Goal: Communication & Community: Answer question/provide support

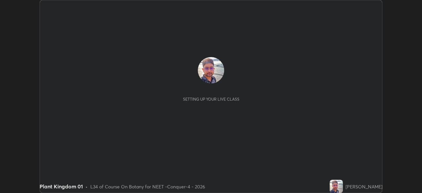
scroll to position [193, 422]
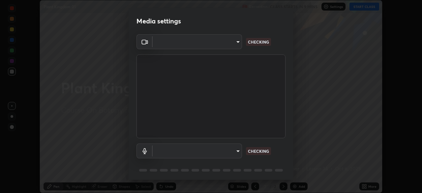
type input "17d2c207585f71db404e89a995004647405990faac99dbf05689083c50e95166"
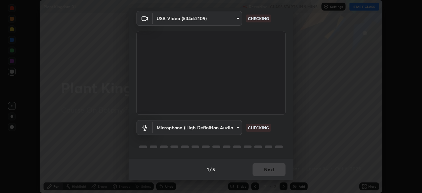
click at [263, 172] on div "1 / 5 Next" at bounding box center [211, 169] width 165 height 21
click at [268, 172] on div "1 / 5 Next" at bounding box center [211, 169] width 165 height 21
click at [271, 171] on div "1 / 5 Next" at bounding box center [211, 169] width 165 height 21
click at [274, 171] on div "1 / 5 Next" at bounding box center [211, 169] width 165 height 21
click at [276, 169] on div "1 / 5 Next" at bounding box center [211, 169] width 165 height 21
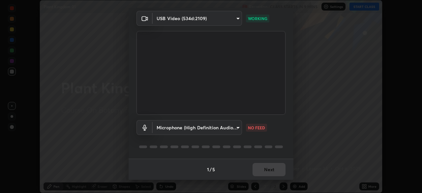
click at [281, 167] on div "1 / 5 Next" at bounding box center [211, 169] width 165 height 21
click at [283, 168] on div "1 / 5 Next" at bounding box center [211, 169] width 165 height 21
click at [264, 168] on div "1 / 5 Next" at bounding box center [211, 169] width 165 height 21
click at [227, 128] on body "Erase all Plant Kingdom 01 Recording CLASS STARTS IN 9 MINS Settings START CLAS…" at bounding box center [211, 96] width 422 height 193
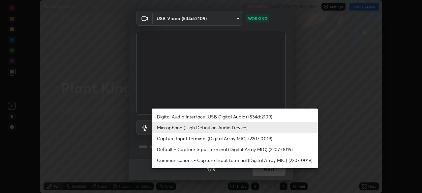
click at [210, 130] on li "Microphone (High Definition Audio Device)" at bounding box center [235, 127] width 166 height 11
click at [205, 144] on li "Default - Capture Input terminal (Digital Array MIC) (2207:0019)" at bounding box center [235, 149] width 166 height 11
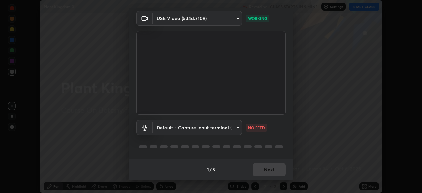
click at [205, 138] on div "Default - Capture Input terminal (Digital Array MIC) (2207:0019) default NO FEED" at bounding box center [210, 137] width 149 height 44
click at [205, 127] on body "Erase all Plant Kingdom 01 Recording CLASS STARTS IN 9 MINS Settings START CLAS…" at bounding box center [211, 96] width 422 height 193
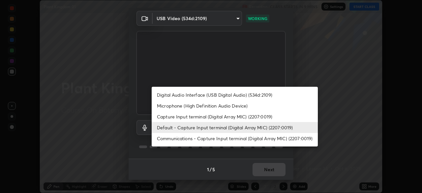
click at [184, 107] on li "Microphone (High Definition Audio Device)" at bounding box center [235, 105] width 166 height 11
type input "0afc3a5f896278e7d267e6a3953e7f90cc92c297f31ab05c00063af063a834dd"
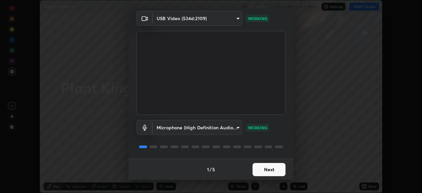
click at [267, 170] on button "Next" at bounding box center [269, 169] width 33 height 13
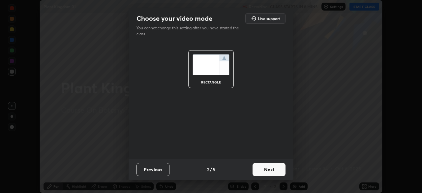
scroll to position [0, 0]
click at [272, 170] on button "Next" at bounding box center [269, 169] width 33 height 13
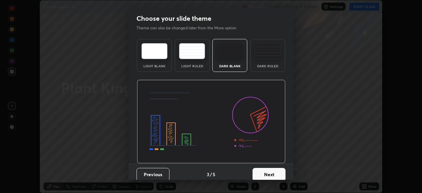
click at [276, 171] on button "Next" at bounding box center [269, 174] width 33 height 13
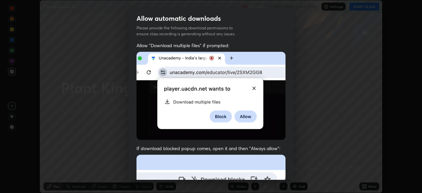
click at [286, 173] on div "Allow "Download multiple files" if prompted: If download blocked popup comes, o…" at bounding box center [211, 181] width 165 height 278
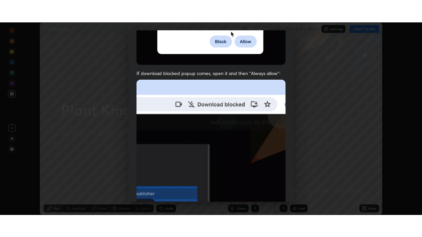
scroll to position [158, 0]
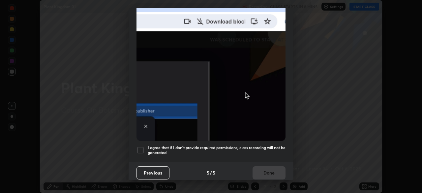
click at [141, 147] on div at bounding box center [140, 150] width 8 height 8
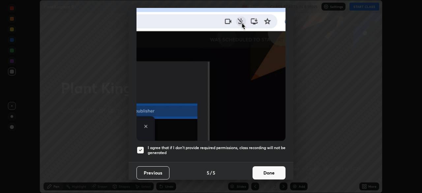
click at [256, 167] on button "Done" at bounding box center [269, 172] width 33 height 13
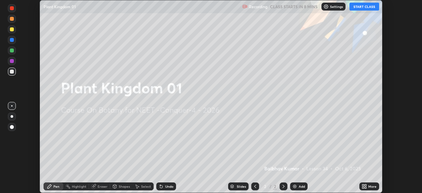
click at [363, 187] on icon at bounding box center [363, 188] width 2 height 2
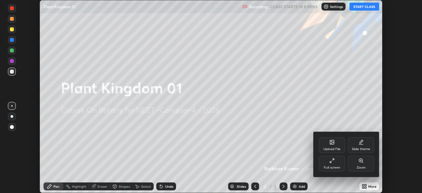
click at [331, 171] on div "Full screen" at bounding box center [332, 164] width 26 height 16
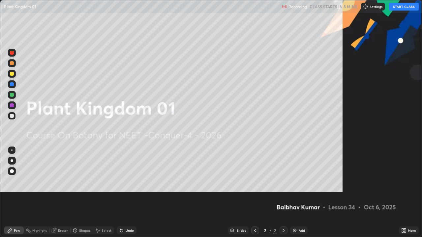
scroll to position [237, 422]
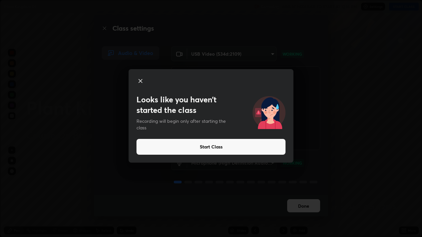
click at [218, 147] on button "Start Class" at bounding box center [210, 147] width 149 height 16
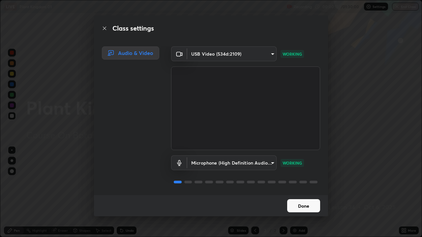
click at [302, 193] on button "Done" at bounding box center [303, 205] width 33 height 13
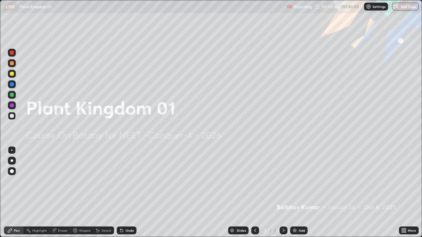
click at [13, 161] on div at bounding box center [12, 161] width 3 height 3
click at [12, 193] on icon at bounding box center [9, 230] width 5 height 5
click at [11, 160] on div at bounding box center [12, 161] width 3 height 3
click at [10, 94] on div at bounding box center [12, 95] width 4 height 4
click at [12, 161] on div at bounding box center [12, 161] width 3 height 3
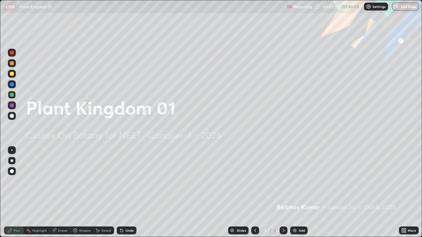
click at [405, 193] on icon at bounding box center [405, 230] width 2 height 2
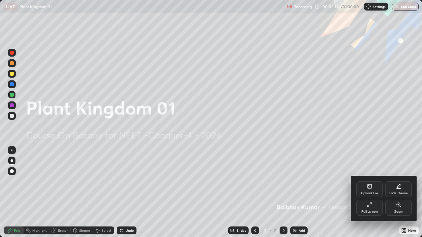
click at [368, 191] on div "Upload File" at bounding box center [369, 190] width 26 height 16
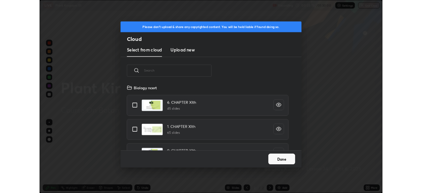
scroll to position [81, 212]
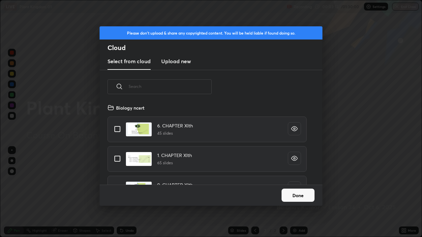
click at [162, 85] on input "text" at bounding box center [170, 87] width 83 height 28
click at [308, 192] on button "Done" at bounding box center [298, 195] width 33 height 13
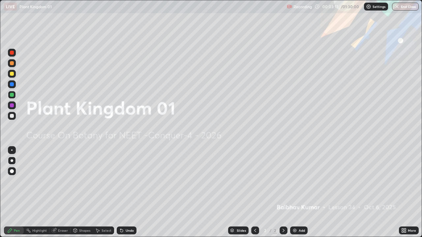
click at [405, 193] on icon at bounding box center [405, 232] width 2 height 2
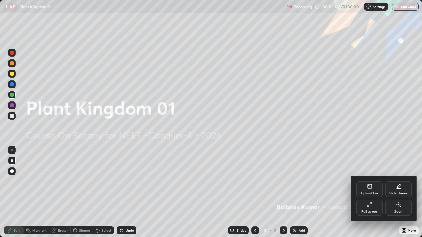
click at [373, 193] on div "Full screen" at bounding box center [369, 208] width 26 height 16
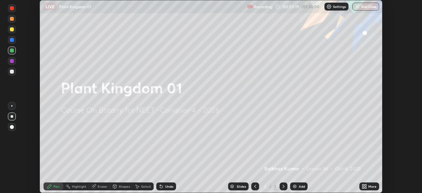
scroll to position [32775, 32546]
click at [363, 187] on icon at bounding box center [363, 188] width 2 height 2
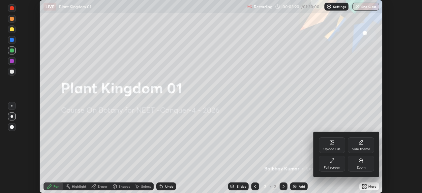
click at [331, 141] on icon at bounding box center [331, 141] width 1 height 1
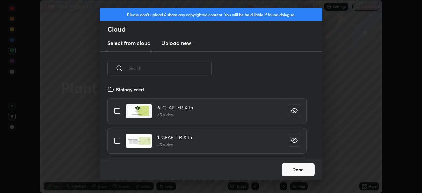
scroll to position [73, 212]
click at [160, 67] on input "text" at bounding box center [170, 68] width 83 height 28
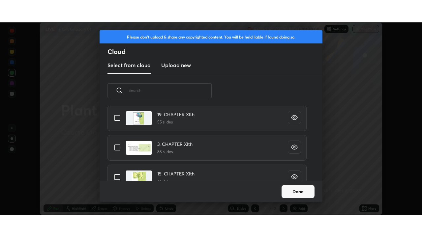
scroll to position [383, 0]
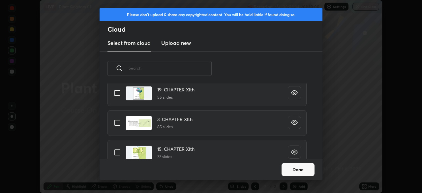
click at [117, 116] on input "grid" at bounding box center [117, 123] width 14 height 14
checkbox input "true"
click at [302, 170] on button "Done" at bounding box center [298, 169] width 33 height 13
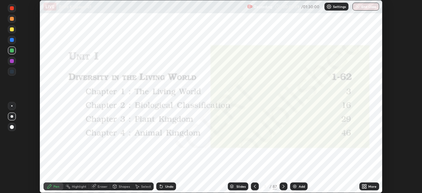
click at [365, 186] on icon at bounding box center [366, 185] width 2 height 2
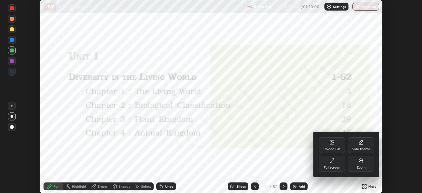
click at [334, 166] on div "Full screen" at bounding box center [332, 167] width 16 height 3
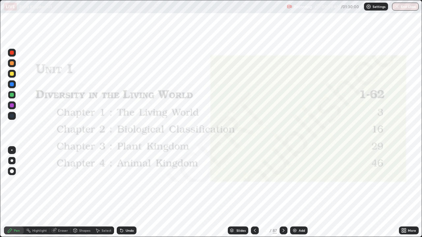
scroll to position [237, 422]
click at [231, 193] on icon at bounding box center [231, 231] width 3 height 1
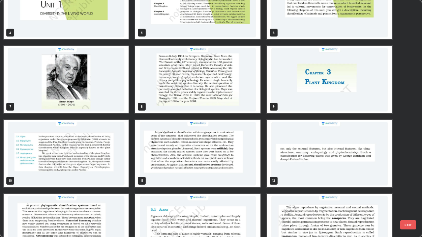
scroll to position [113, 0]
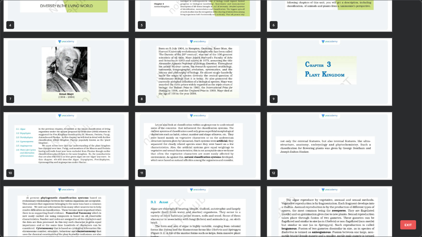
click at [298, 91] on img "grid" at bounding box center [329, 72] width 125 height 68
click at [300, 93] on img "grid" at bounding box center [329, 72] width 125 height 68
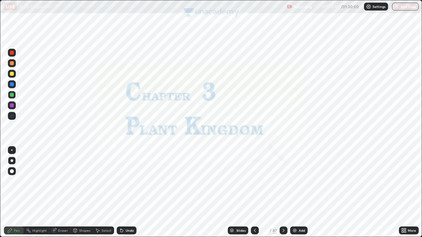
click at [301, 93] on img "grid" at bounding box center [329, 72] width 125 height 68
click at [13, 193] on icon at bounding box center [9, 230] width 5 height 5
click at [228, 193] on div "Slides" at bounding box center [238, 231] width 20 height 8
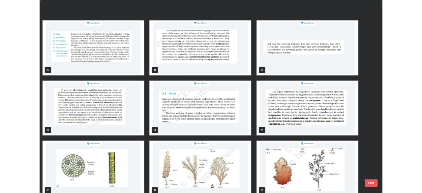
scroll to position [270, 0]
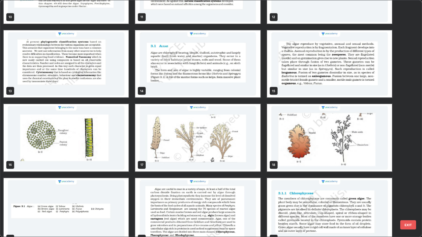
click at [154, 78] on img "grid" at bounding box center [197, 64] width 125 height 68
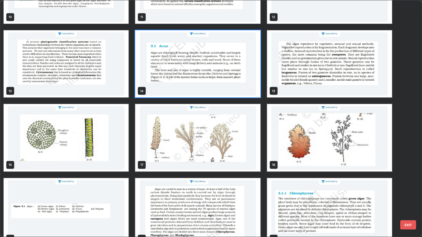
click at [155, 76] on img "grid" at bounding box center [197, 64] width 125 height 68
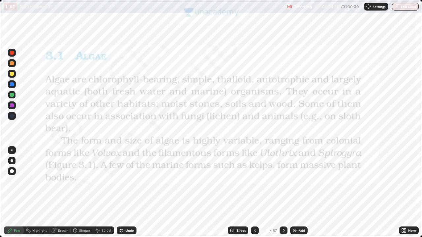
click at [156, 80] on img "grid" at bounding box center [197, 64] width 125 height 68
click at [156, 83] on img "grid" at bounding box center [197, 64] width 125 height 68
click at [12, 52] on div at bounding box center [12, 53] width 4 height 4
click at [10, 52] on div at bounding box center [12, 53] width 4 height 4
click at [11, 193] on div "Pen" at bounding box center [14, 231] width 20 height 8
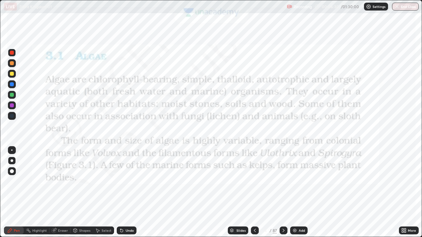
click at [299, 193] on div "Add" at bounding box center [302, 230] width 6 height 3
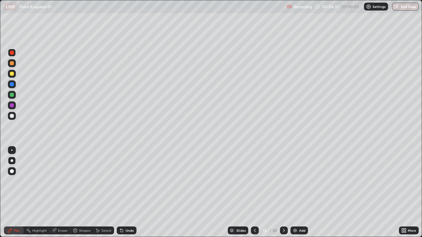
click at [16, 193] on div "Pen" at bounding box center [17, 230] width 6 height 3
click at [12, 161] on div at bounding box center [12, 161] width 3 height 3
click at [13, 117] on div at bounding box center [12, 116] width 4 height 4
click at [12, 53] on div at bounding box center [12, 53] width 4 height 4
click at [11, 74] on div at bounding box center [12, 74] width 4 height 4
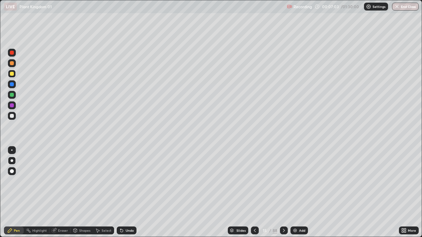
click at [11, 52] on div at bounding box center [12, 53] width 4 height 4
click at [13, 74] on div at bounding box center [12, 74] width 4 height 4
click at [13, 63] on div at bounding box center [12, 63] width 4 height 4
click at [12, 116] on div at bounding box center [12, 116] width 4 height 4
click at [12, 84] on div at bounding box center [12, 84] width 4 height 4
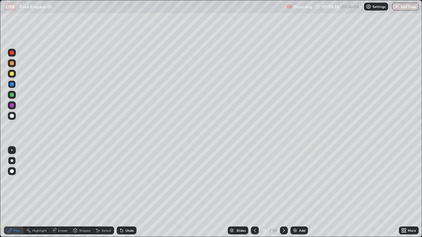
click at [14, 94] on div at bounding box center [12, 95] width 4 height 4
click at [12, 105] on div at bounding box center [12, 106] width 4 height 4
click at [11, 83] on div at bounding box center [12, 84] width 4 height 4
click at [9, 193] on icon at bounding box center [10, 231] width 4 height 4
click at [12, 63] on div at bounding box center [12, 63] width 4 height 4
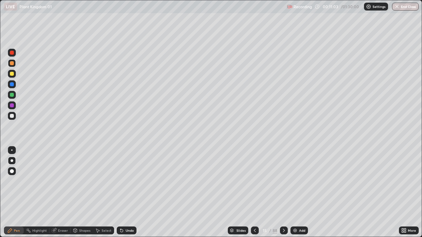
click at [11, 52] on div at bounding box center [12, 53] width 4 height 4
click at [10, 73] on div at bounding box center [12, 74] width 4 height 4
click at [404, 193] on icon at bounding box center [405, 230] width 2 height 2
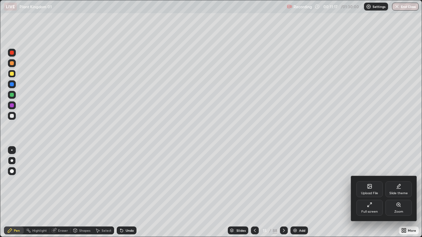
click at [378, 193] on div "Full screen" at bounding box center [369, 208] width 26 height 16
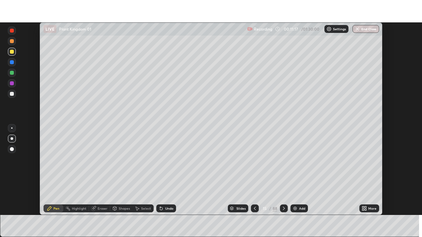
scroll to position [32775, 32546]
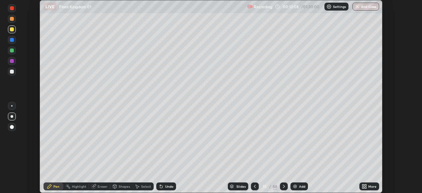
click at [368, 186] on div "More" at bounding box center [372, 186] width 8 height 3
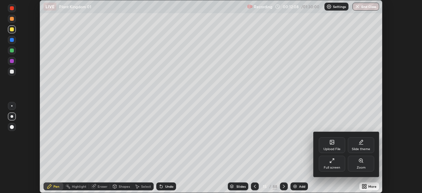
click at [336, 164] on div "Full screen" at bounding box center [332, 164] width 26 height 16
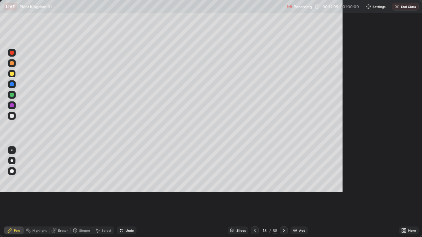
scroll to position [237, 422]
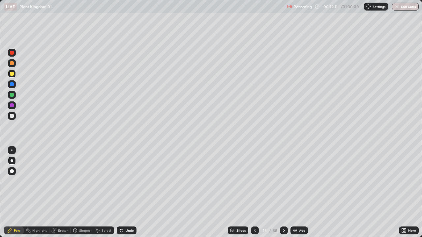
click at [11, 116] on div at bounding box center [12, 116] width 4 height 4
click at [11, 161] on div at bounding box center [12, 161] width 3 height 3
click at [127, 193] on div "Undo" at bounding box center [130, 230] width 8 height 3
click at [15, 193] on div "Pen" at bounding box center [17, 230] width 6 height 3
click at [12, 161] on div at bounding box center [12, 161] width 3 height 3
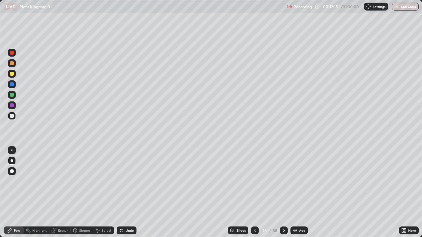
click at [14, 193] on div "Pen" at bounding box center [14, 231] width 20 height 8
click at [11, 161] on div at bounding box center [12, 161] width 3 height 3
click at [12, 116] on div at bounding box center [12, 116] width 4 height 4
click at [11, 161] on div at bounding box center [12, 161] width 3 height 3
click at [13, 193] on div "Pen" at bounding box center [14, 231] width 20 height 8
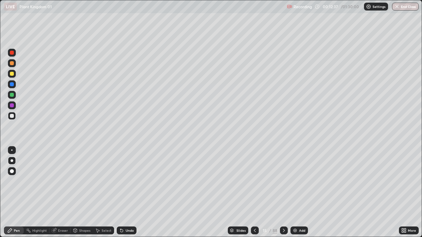
click at [126, 193] on div "Undo" at bounding box center [130, 230] width 8 height 3
click at [12, 53] on div at bounding box center [12, 53] width 4 height 4
click at [12, 74] on div at bounding box center [12, 74] width 4 height 4
click at [13, 193] on div "Pen" at bounding box center [14, 231] width 20 height 8
click at [12, 115] on div at bounding box center [12, 116] width 4 height 4
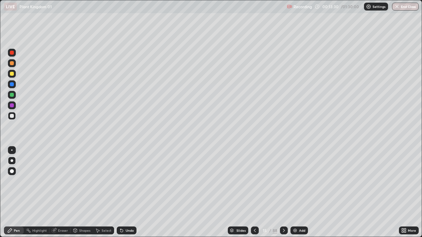
click at [15, 193] on div "Pen" at bounding box center [17, 230] width 6 height 3
click at [12, 85] on div at bounding box center [12, 84] width 4 height 4
click at [12, 161] on div at bounding box center [12, 161] width 3 height 3
click at [255, 193] on icon at bounding box center [254, 230] width 5 height 5
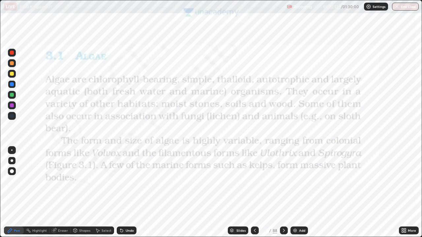
click at [85, 193] on div "Shapes" at bounding box center [84, 230] width 11 height 3
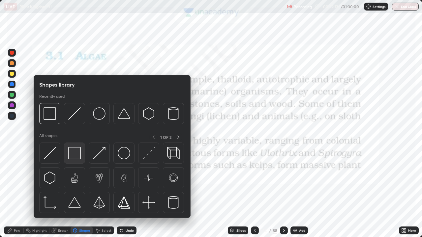
click at [77, 158] on img at bounding box center [74, 153] width 13 height 13
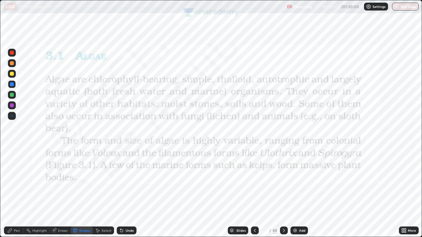
click at [12, 52] on div at bounding box center [12, 53] width 4 height 4
click at [14, 193] on div "Pen" at bounding box center [17, 230] width 6 height 3
click at [13, 193] on div "Pen" at bounding box center [14, 231] width 20 height 8
click at [11, 160] on div at bounding box center [12, 161] width 8 height 8
click at [11, 53] on div at bounding box center [12, 53] width 4 height 4
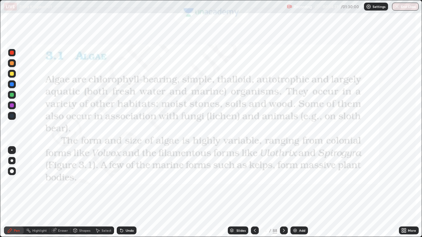
click at [281, 193] on icon at bounding box center [283, 230] width 5 height 5
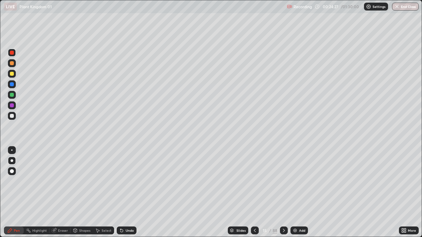
click at [283, 193] on icon at bounding box center [283, 230] width 5 height 5
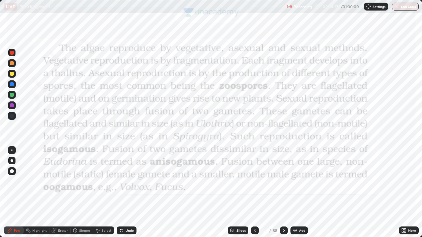
click at [283, 193] on icon at bounding box center [283, 230] width 5 height 5
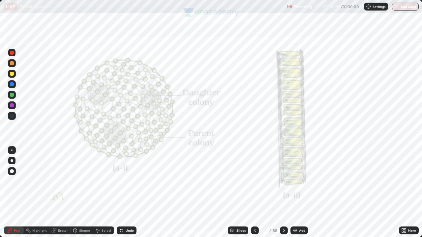
click at [283, 193] on icon at bounding box center [283, 230] width 5 height 5
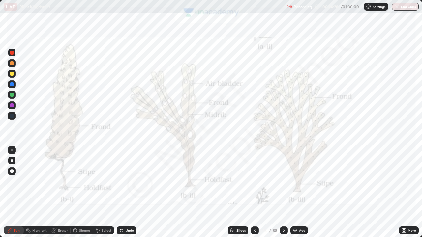
click at [254, 193] on icon at bounding box center [254, 230] width 5 height 5
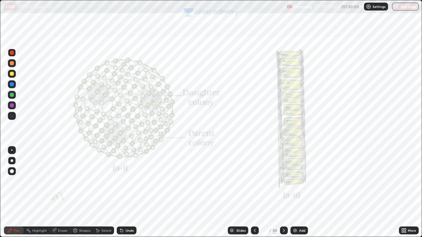
click at [12, 104] on div at bounding box center [12, 106] width 4 height 4
click at [11, 115] on div at bounding box center [12, 116] width 4 height 4
click at [13, 193] on div "Pen" at bounding box center [14, 231] width 20 height 8
click at [12, 161] on div at bounding box center [12, 161] width 3 height 3
click at [10, 115] on div at bounding box center [12, 116] width 4 height 4
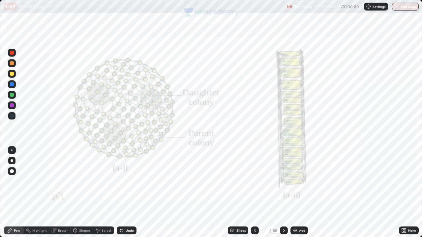
click at [126, 193] on div "Undo" at bounding box center [127, 231] width 20 height 8
click at [127, 193] on div "Undo" at bounding box center [127, 231] width 20 height 8
click at [130, 193] on div "Undo" at bounding box center [130, 230] width 8 height 3
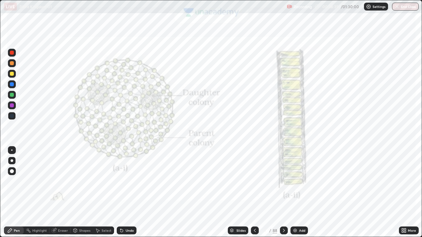
click at [283, 193] on icon at bounding box center [283, 230] width 5 height 5
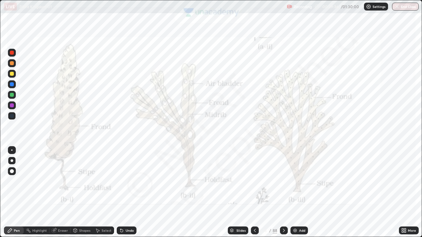
click at [14, 193] on div "Pen" at bounding box center [17, 230] width 6 height 3
click at [11, 161] on div at bounding box center [12, 161] width 3 height 3
click at [284, 193] on icon at bounding box center [283, 230] width 5 height 5
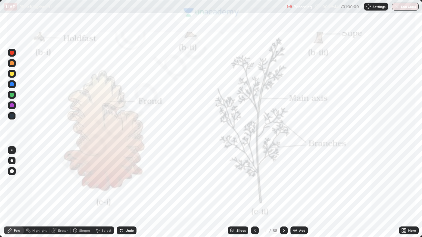
click at [254, 193] on icon at bounding box center [254, 230] width 5 height 5
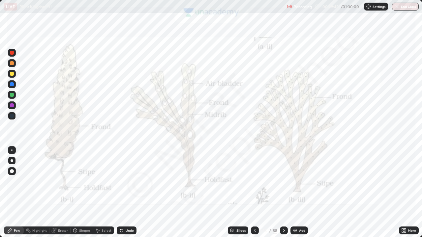
click at [14, 193] on div "Pen" at bounding box center [17, 230] width 6 height 3
click at [12, 161] on div at bounding box center [12, 161] width 3 height 3
click at [12, 117] on div at bounding box center [12, 116] width 4 height 4
click at [12, 105] on div at bounding box center [12, 106] width 4 height 4
click at [18, 193] on div "Pen" at bounding box center [14, 231] width 20 height 8
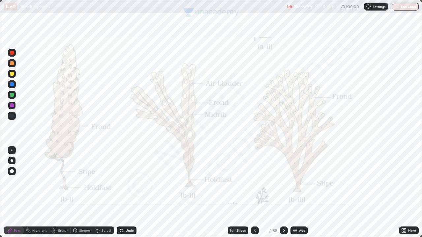
click at [283, 193] on icon at bounding box center [284, 230] width 2 height 3
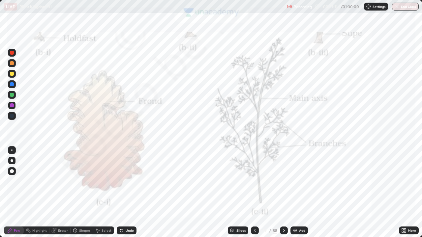
click at [15, 193] on div "Pen" at bounding box center [17, 230] width 6 height 3
click at [13, 160] on div at bounding box center [12, 161] width 8 height 8
click at [254, 193] on icon at bounding box center [254, 230] width 5 height 5
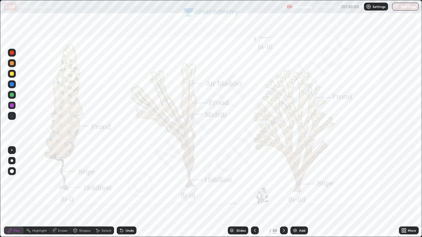
click at [283, 193] on icon at bounding box center [283, 230] width 5 height 5
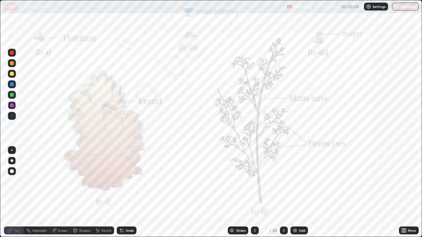
click at [12, 117] on div at bounding box center [12, 116] width 4 height 4
click at [13, 193] on div "Pen" at bounding box center [14, 231] width 20 height 8
click at [9, 161] on div at bounding box center [12, 161] width 8 height 8
click at [230, 193] on icon at bounding box center [232, 231] width 4 height 4
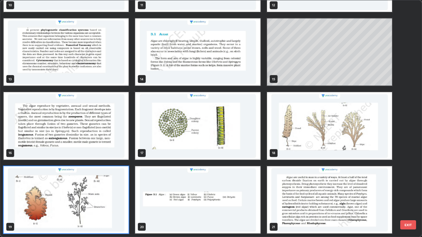
scroll to position [235, 418]
click at [170, 131] on img "grid" at bounding box center [197, 126] width 125 height 68
click at [169, 131] on img "grid" at bounding box center [197, 126] width 125 height 68
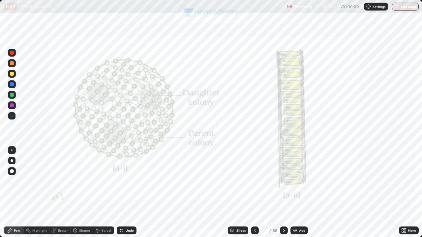
click at [168, 130] on img "grid" at bounding box center [197, 126] width 125 height 68
click at [230, 193] on icon at bounding box center [232, 231] width 4 height 4
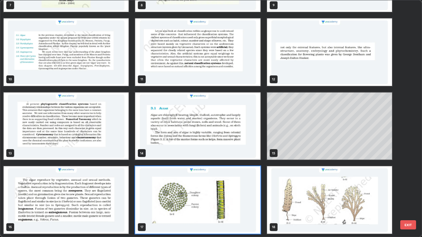
click at [74, 187] on img "grid" at bounding box center [66, 200] width 125 height 68
click at [74, 186] on img "grid" at bounding box center [66, 200] width 125 height 68
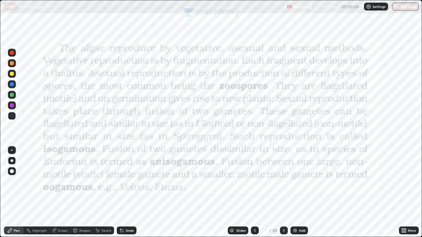
click at [72, 185] on img "grid" at bounding box center [66, 200] width 125 height 68
click at [254, 193] on icon at bounding box center [254, 230] width 5 height 5
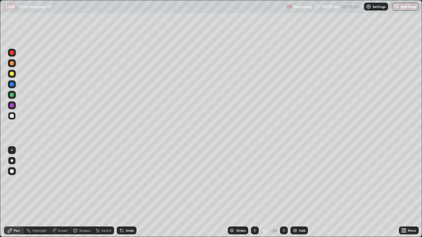
click at [255, 193] on icon at bounding box center [254, 230] width 5 height 5
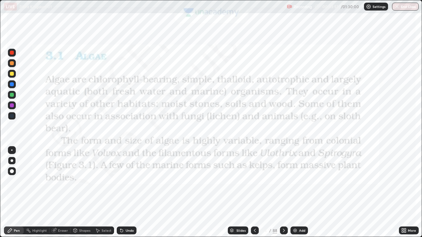
click at [283, 193] on icon at bounding box center [283, 230] width 5 height 5
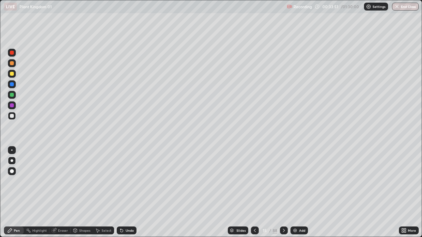
click at [283, 193] on icon at bounding box center [283, 230] width 5 height 5
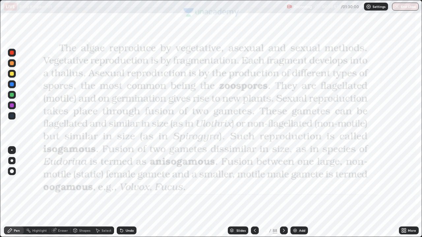
click at [14, 50] on div at bounding box center [12, 53] width 8 height 8
click at [14, 193] on div "Pen" at bounding box center [14, 231] width 20 height 8
click at [82, 193] on div "Shapes" at bounding box center [84, 230] width 11 height 3
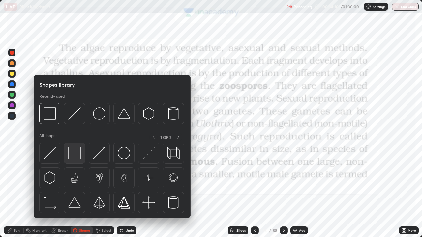
click at [74, 161] on div at bounding box center [74, 153] width 21 height 21
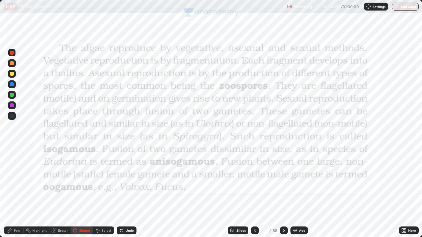
click at [254, 193] on icon at bounding box center [254, 230] width 5 height 5
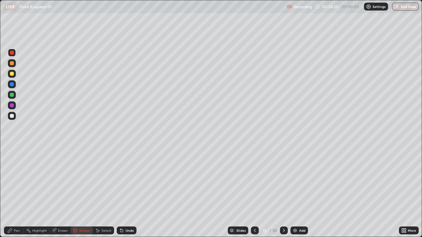
click at [299, 193] on div "Add" at bounding box center [302, 230] width 6 height 3
click at [15, 193] on div "Pen" at bounding box center [17, 230] width 6 height 3
click at [12, 115] on div at bounding box center [12, 116] width 4 height 4
click at [11, 160] on div at bounding box center [12, 161] width 3 height 3
click at [12, 105] on div at bounding box center [12, 106] width 4 height 4
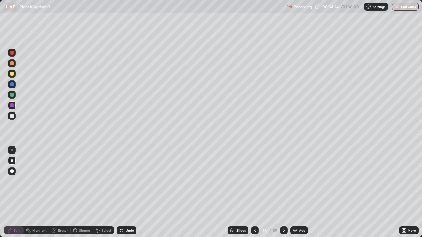
click at [14, 193] on div "Pen" at bounding box center [17, 230] width 6 height 3
click at [11, 74] on div at bounding box center [12, 74] width 4 height 4
click at [84, 193] on div "Shapes" at bounding box center [84, 230] width 11 height 3
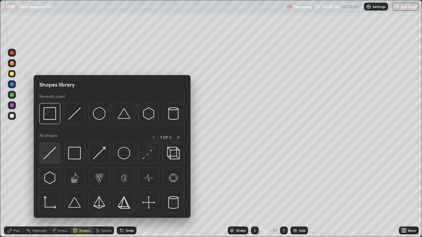
click at [57, 153] on div at bounding box center [49, 153] width 21 height 21
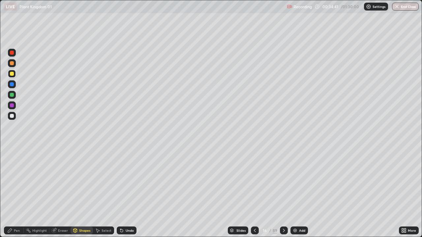
click at [14, 193] on div "Pen" at bounding box center [17, 230] width 6 height 3
click at [11, 116] on div at bounding box center [12, 116] width 4 height 4
click at [12, 75] on div at bounding box center [12, 74] width 4 height 4
click at [12, 97] on div at bounding box center [12, 95] width 8 height 8
click at [64, 193] on div "Eraser" at bounding box center [63, 230] width 10 height 3
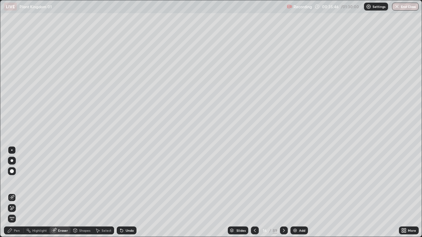
click at [11, 193] on icon at bounding box center [11, 197] width 5 height 5
click at [15, 193] on div "Pen" at bounding box center [14, 231] width 20 height 8
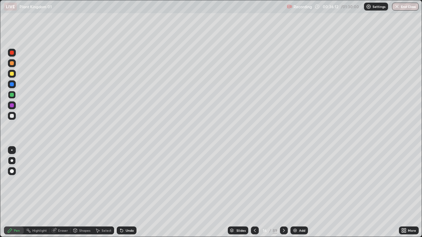
click at [60, 193] on div "Eraser" at bounding box center [63, 230] width 10 height 3
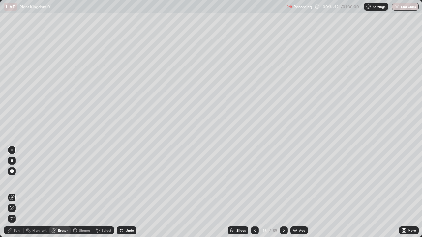
click at [13, 193] on icon at bounding box center [13, 197] width 4 height 3
click at [14, 193] on div "Pen" at bounding box center [14, 231] width 20 height 8
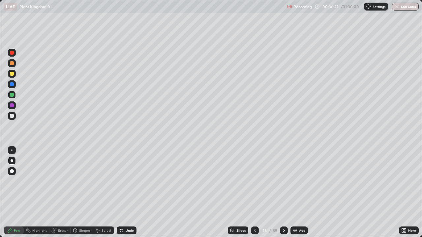
click at [12, 84] on div at bounding box center [12, 84] width 4 height 4
click at [10, 95] on div at bounding box center [12, 95] width 4 height 4
click at [12, 73] on div at bounding box center [12, 74] width 4 height 4
click at [14, 193] on div "Pen" at bounding box center [14, 231] width 20 height 8
click at [13, 105] on div at bounding box center [12, 106] width 4 height 4
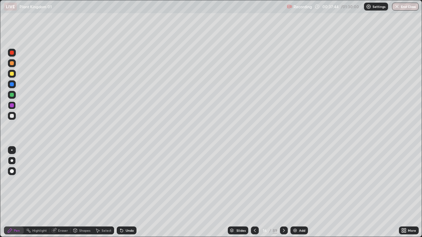
click at [11, 71] on div at bounding box center [12, 74] width 8 height 8
click at [12, 85] on div at bounding box center [12, 84] width 4 height 4
click at [13, 193] on div "Pen" at bounding box center [14, 231] width 20 height 8
click at [12, 161] on div at bounding box center [12, 161] width 3 height 3
click at [16, 193] on div "Pen" at bounding box center [17, 230] width 6 height 3
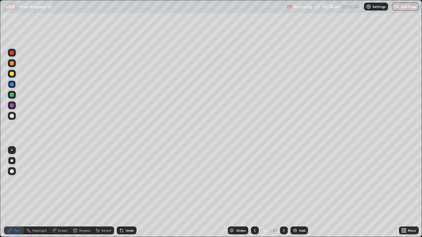
click at [12, 53] on div at bounding box center [12, 53] width 4 height 4
click at [12, 95] on div at bounding box center [12, 95] width 4 height 4
click at [12, 160] on div at bounding box center [12, 161] width 3 height 3
click at [9, 193] on icon at bounding box center [10, 231] width 4 height 4
click at [12, 53] on div at bounding box center [12, 53] width 4 height 4
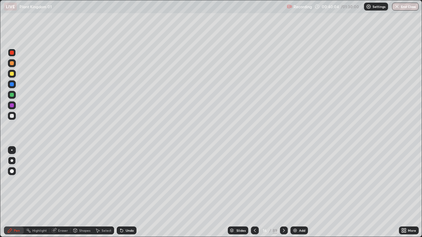
click at [11, 95] on div at bounding box center [12, 95] width 4 height 4
click at [12, 193] on icon at bounding box center [9, 230] width 5 height 5
click at [11, 160] on div at bounding box center [12, 161] width 3 height 3
click at [12, 51] on div at bounding box center [12, 53] width 4 height 4
click at [11, 94] on div at bounding box center [12, 95] width 4 height 4
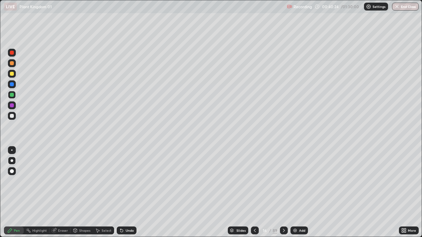
click at [11, 193] on icon at bounding box center [9, 230] width 5 height 5
click at [10, 72] on div at bounding box center [12, 74] width 4 height 4
click at [13, 94] on div at bounding box center [12, 95] width 4 height 4
click at [11, 193] on icon at bounding box center [9, 230] width 5 height 5
click at [302, 193] on div "Add" at bounding box center [302, 230] width 6 height 3
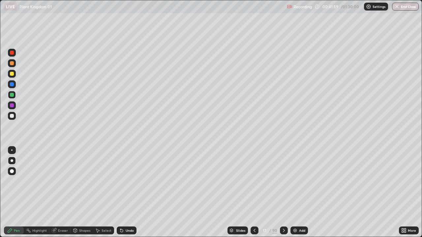
click at [14, 118] on div at bounding box center [12, 116] width 8 height 8
click at [12, 161] on div at bounding box center [12, 161] width 3 height 3
click at [14, 86] on div at bounding box center [12, 84] width 8 height 8
click at [10, 193] on icon at bounding box center [10, 231] width 4 height 4
click at [13, 161] on div at bounding box center [12, 161] width 3 height 3
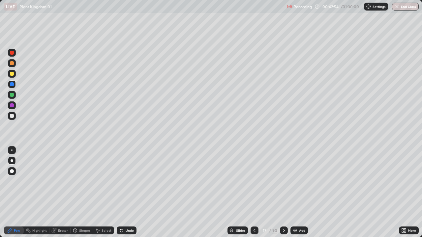
click at [14, 117] on div at bounding box center [12, 116] width 8 height 8
click at [255, 193] on icon at bounding box center [254, 230] width 5 height 5
click at [10, 193] on icon at bounding box center [10, 231] width 4 height 4
click at [8, 85] on div at bounding box center [12, 84] width 8 height 8
click at [12, 96] on div at bounding box center [12, 95] width 4 height 4
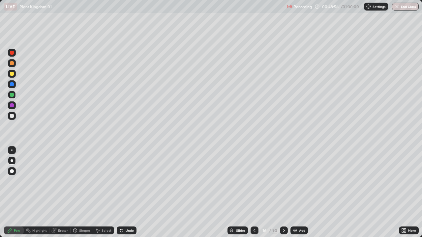
click at [283, 193] on icon at bounding box center [283, 230] width 5 height 5
click at [253, 193] on icon at bounding box center [254, 230] width 5 height 5
click at [12, 53] on div at bounding box center [12, 53] width 4 height 4
click at [283, 193] on icon at bounding box center [283, 230] width 5 height 5
click at [12, 73] on div at bounding box center [12, 74] width 4 height 4
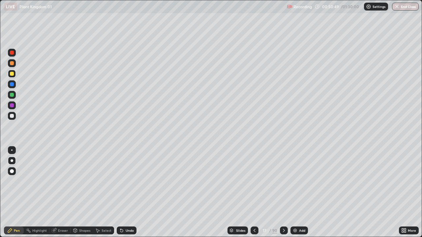
click at [253, 193] on icon at bounding box center [254, 230] width 5 height 5
click at [254, 193] on icon at bounding box center [254, 230] width 5 height 5
click at [251, 193] on div at bounding box center [255, 231] width 8 height 8
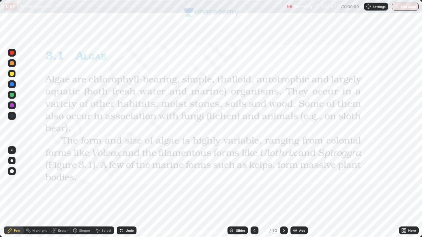
click at [280, 193] on div at bounding box center [284, 231] width 8 height 8
click at [281, 193] on div at bounding box center [284, 231] width 8 height 8
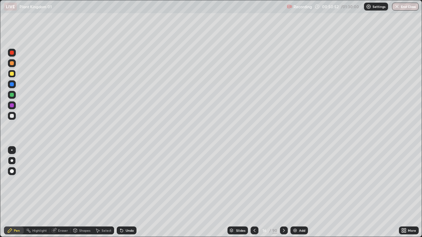
click at [283, 193] on icon at bounding box center [283, 230] width 5 height 5
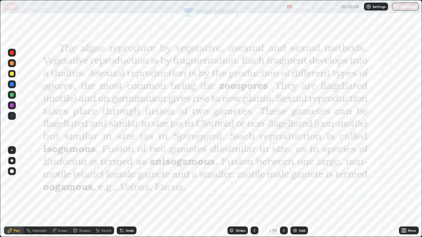
click at [80, 193] on div "Shapes" at bounding box center [84, 230] width 11 height 3
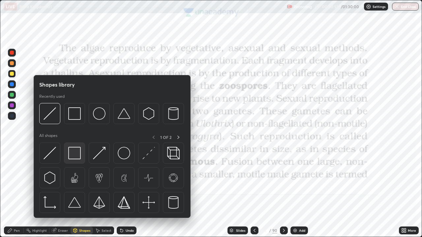
click at [73, 158] on img at bounding box center [74, 153] width 13 height 13
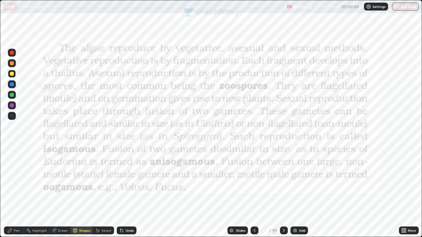
click at [10, 53] on div at bounding box center [12, 53] width 4 height 4
click at [284, 193] on icon at bounding box center [284, 230] width 2 height 3
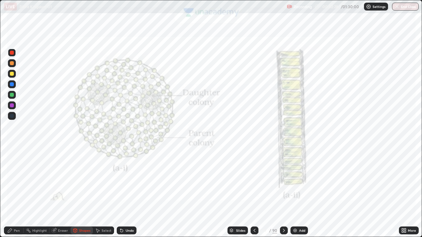
click at [283, 193] on icon at bounding box center [283, 230] width 5 height 5
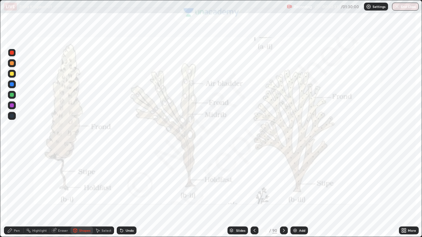
click at [282, 193] on icon at bounding box center [283, 230] width 5 height 5
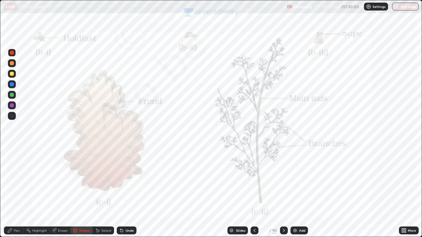
click at [283, 193] on icon at bounding box center [283, 230] width 5 height 5
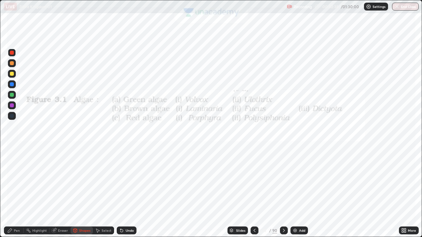
click at [281, 193] on icon at bounding box center [283, 230] width 5 height 5
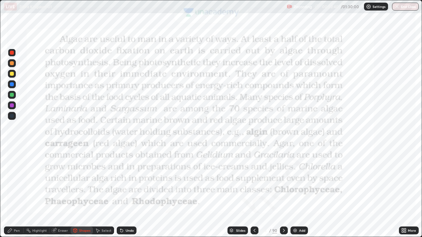
click at [251, 193] on div at bounding box center [255, 231] width 8 height 8
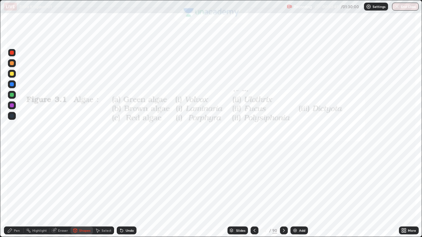
click at [283, 193] on icon at bounding box center [283, 230] width 5 height 5
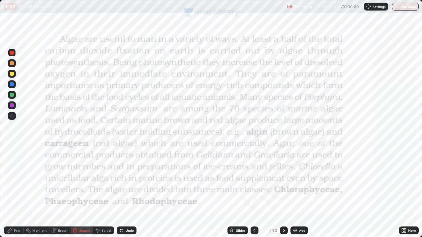
click at [12, 52] on div at bounding box center [12, 53] width 4 height 4
click at [15, 193] on div "Pen" at bounding box center [17, 230] width 6 height 3
click at [296, 193] on img at bounding box center [294, 230] width 5 height 5
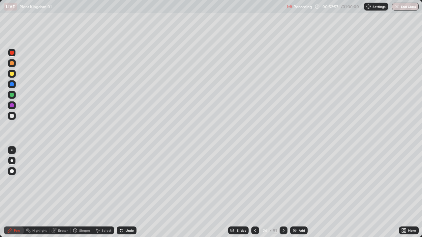
click at [14, 193] on div "Pen" at bounding box center [14, 231] width 20 height 8
click at [12, 161] on div at bounding box center [12, 161] width 3 height 3
click at [12, 116] on div at bounding box center [12, 116] width 4 height 4
click at [12, 193] on icon at bounding box center [9, 230] width 5 height 5
click at [11, 160] on div at bounding box center [12, 161] width 3 height 3
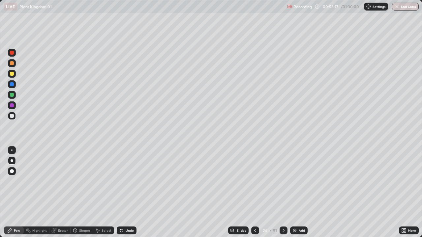
click at [12, 104] on div at bounding box center [12, 106] width 4 height 4
click at [12, 116] on div at bounding box center [12, 116] width 4 height 4
click at [12, 75] on div at bounding box center [12, 74] width 4 height 4
click at [12, 84] on div at bounding box center [12, 84] width 4 height 4
click at [14, 74] on div at bounding box center [12, 74] width 4 height 4
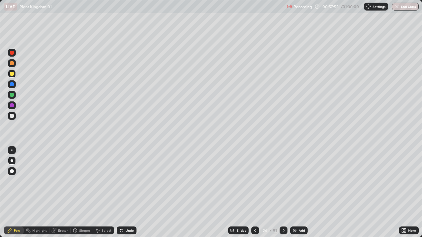
click at [11, 115] on div at bounding box center [12, 116] width 4 height 4
click at [9, 159] on div at bounding box center [12, 161] width 8 height 8
click at [13, 106] on div at bounding box center [12, 106] width 4 height 4
click at [15, 193] on div "Pen" at bounding box center [17, 230] width 6 height 3
click at [12, 193] on icon at bounding box center [9, 230] width 5 height 5
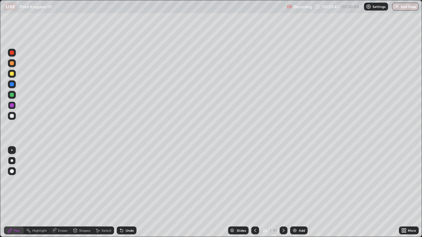
click at [11, 96] on div at bounding box center [12, 95] width 4 height 4
click at [15, 106] on div at bounding box center [12, 106] width 8 height 8
click at [10, 94] on div at bounding box center [12, 95] width 4 height 4
click at [12, 193] on icon at bounding box center [9, 230] width 5 height 5
click at [11, 193] on icon at bounding box center [9, 230] width 5 height 5
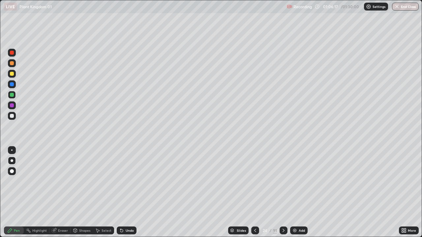
click at [11, 52] on div at bounding box center [12, 53] width 4 height 4
click at [255, 193] on icon at bounding box center [255, 230] width 5 height 5
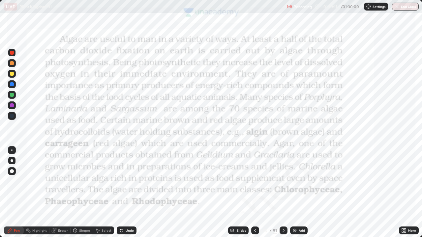
click at [84, 193] on div "Shapes" at bounding box center [84, 230] width 11 height 3
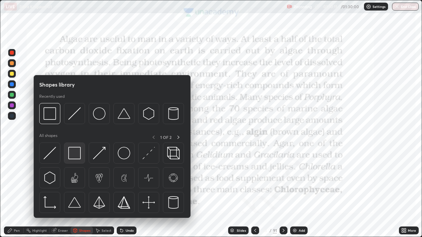
click at [78, 152] on img at bounding box center [74, 153] width 13 height 13
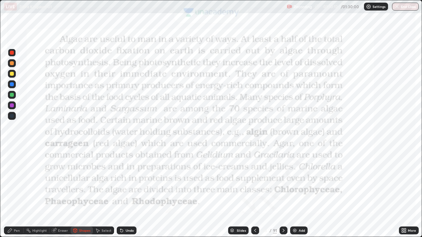
click at [12, 49] on div at bounding box center [12, 53] width 8 height 8
click at [12, 193] on icon at bounding box center [9, 230] width 5 height 5
click at [12, 117] on div at bounding box center [12, 116] width 4 height 4
click at [8, 115] on div at bounding box center [12, 116] width 8 height 8
click at [280, 193] on div at bounding box center [284, 230] width 8 height 13
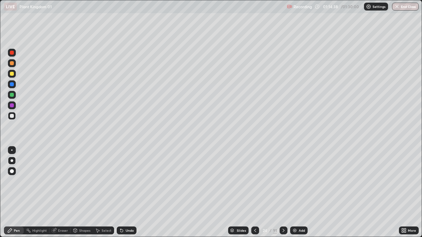
click at [283, 193] on icon at bounding box center [283, 230] width 5 height 5
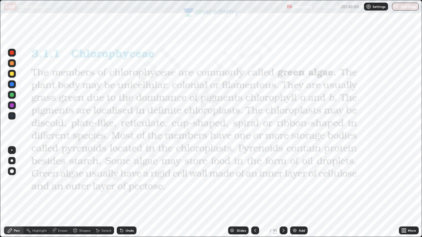
click at [282, 193] on icon at bounding box center [283, 230] width 5 height 5
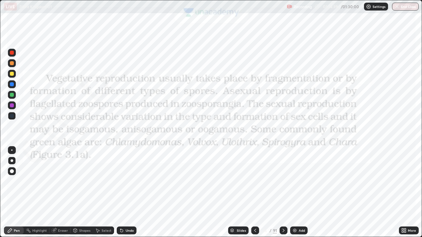
click at [283, 193] on icon at bounding box center [283, 230] width 5 height 5
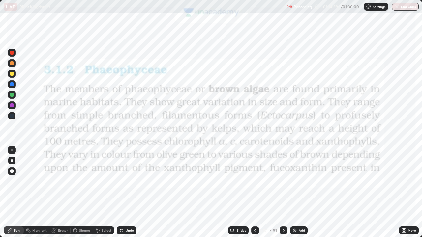
click at [283, 193] on icon at bounding box center [284, 230] width 2 height 3
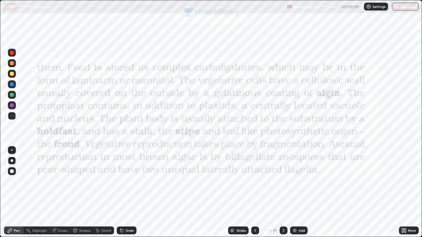
click at [282, 193] on icon at bounding box center [283, 230] width 5 height 5
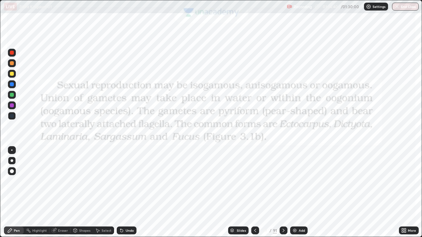
click at [281, 193] on div at bounding box center [284, 230] width 8 height 13
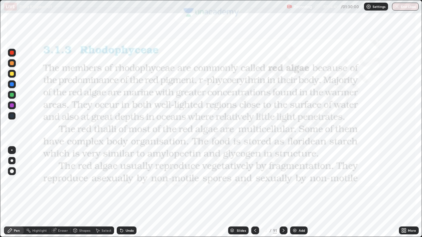
click at [283, 193] on icon at bounding box center [283, 230] width 5 height 5
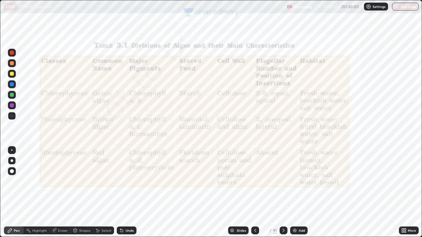
click at [11, 53] on div at bounding box center [12, 53] width 4 height 4
click at [8, 53] on div at bounding box center [12, 53] width 8 height 8
click at [11, 193] on icon at bounding box center [10, 231] width 4 height 4
click at [11, 193] on icon at bounding box center [9, 230] width 5 height 5
click at [9, 193] on icon at bounding box center [10, 231] width 4 height 4
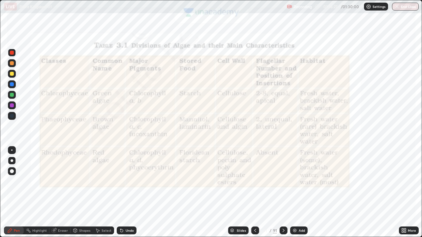
click at [11, 193] on div "Pen" at bounding box center [14, 231] width 20 height 8
click at [9, 193] on icon at bounding box center [10, 231] width 4 height 4
click at [8, 164] on div at bounding box center [12, 161] width 8 height 11
click at [126, 193] on div "Undo" at bounding box center [127, 231] width 20 height 8
click at [59, 193] on div "Eraser" at bounding box center [59, 231] width 21 height 8
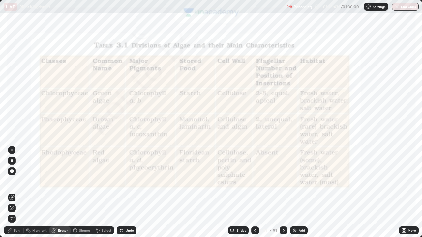
click at [11, 193] on icon at bounding box center [10, 206] width 1 height 1
click at [13, 193] on icon at bounding box center [11, 209] width 5 height 6
click at [14, 193] on div "Pen" at bounding box center [17, 230] width 6 height 3
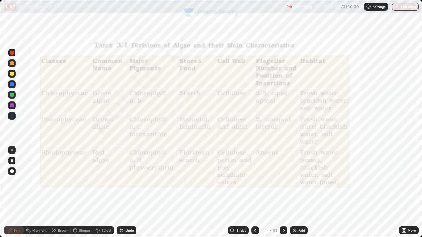
click at [14, 193] on div "Pen" at bounding box center [17, 230] width 6 height 3
click at [12, 193] on icon at bounding box center [9, 230] width 5 height 5
click at [405, 6] on button "End Class" at bounding box center [406, 7] width 26 height 8
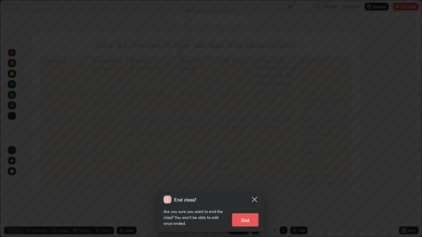
click at [249, 193] on button "End" at bounding box center [245, 220] width 26 height 13
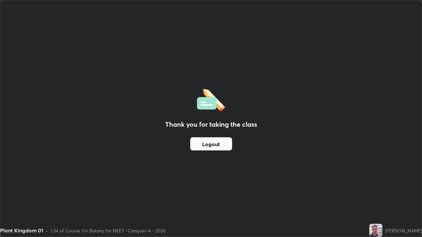
click at [212, 145] on button "Logout" at bounding box center [211, 143] width 42 height 13
